Goal: Register for event/course

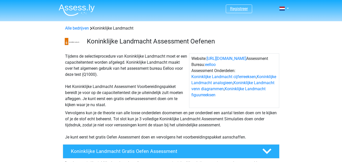
click at [248, 9] on link "Registreer" at bounding box center [239, 8] width 18 height 5
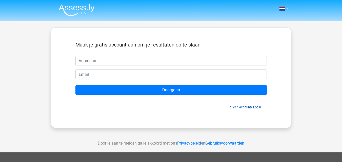
click at [257, 107] on link "Al een account? Login" at bounding box center [245, 108] width 31 height 4
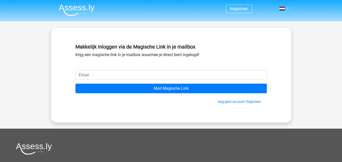
click at [205, 67] on div "Makkelijk inloggen via de Magische Link in je mailbox Krijg een magische link i…" at bounding box center [171, 56] width 192 height 28
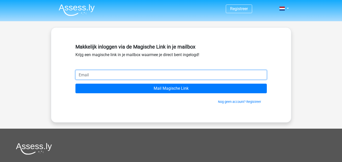
click at [197, 76] on input "email" at bounding box center [171, 75] width 192 height 10
type input "csmf.community@gmail.com"
click at [75, 84] on input "Mail Magische Link" at bounding box center [171, 89] width 192 height 10
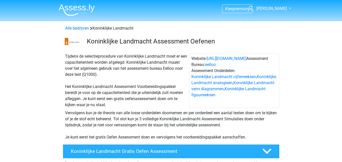
click at [176, 38] on h3 "Koninklijke Landmacht Assessment Oefenen" at bounding box center [181, 41] width 189 height 8
